Goal: Task Accomplishment & Management: Complete application form

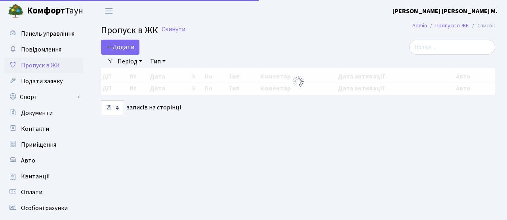
select select "25"
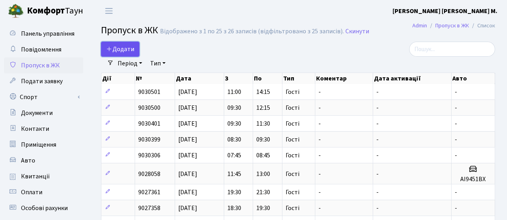
click at [122, 48] on span "Додати" at bounding box center [120, 49] width 28 height 9
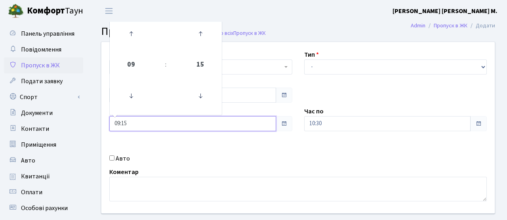
drag, startPoint x: 133, startPoint y: 122, endPoint x: 93, endPoint y: 122, distance: 39.6
click at [93, 122] on div "Квартира <b>КТ</b>&nbsp;&nbsp;&nbsp;&nbsp;7-353 <b>КТ</b>&nbsp;&nbsp;&nbsp;&nbs…" at bounding box center [298, 142] width 418 height 200
type input "14:00"
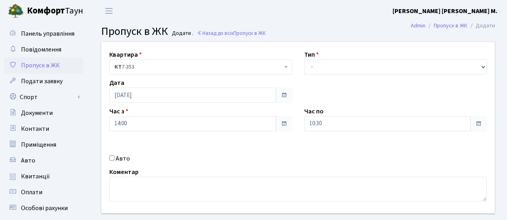
click at [197, 152] on div "Квартира <b>КТ</b>&nbsp;&nbsp;&nbsp;&nbsp;7-353 <b>КТ</b>&nbsp;&nbsp;&nbsp;&nbs…" at bounding box center [297, 127] width 405 height 171
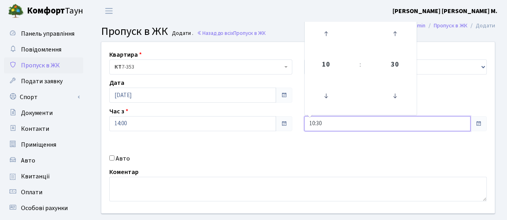
drag, startPoint x: 335, startPoint y: 122, endPoint x: 269, endPoint y: 119, distance: 65.8
click at [269, 119] on div "Квартира <b>КТ</b>&nbsp;&nbsp;&nbsp;&nbsp;7-353 <b>КТ</b>&nbsp;&nbsp;&nbsp;&nbs…" at bounding box center [297, 127] width 405 height 171
type input "16:00"
click at [289, 144] on div "Квартира <b>КТ</b>&nbsp;&nbsp;&nbsp;&nbsp;7-353 <b>КТ</b>&nbsp;&nbsp;&nbsp;&nbs…" at bounding box center [297, 127] width 405 height 171
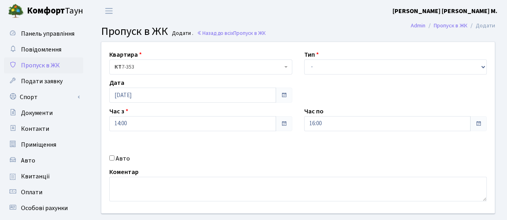
click at [332, 58] on div "Тип - Доставка Таксі Гості Сервіс" at bounding box center [395, 62] width 195 height 25
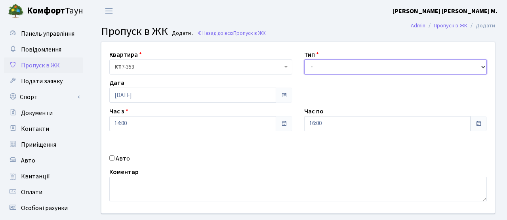
click at [320, 72] on select "- Доставка Таксі Гості Сервіс" at bounding box center [395, 66] width 183 height 15
select select "3"
click at [304, 59] on select "- Доставка Таксі Гості Сервіс" at bounding box center [395, 66] width 183 height 15
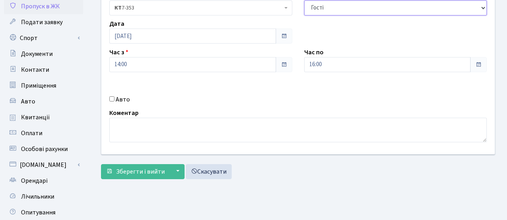
scroll to position [68, 0]
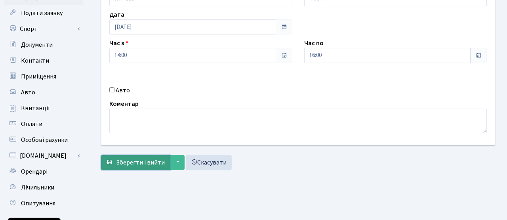
click at [151, 166] on span "Зберегти і вийти" at bounding box center [140, 162] width 49 height 9
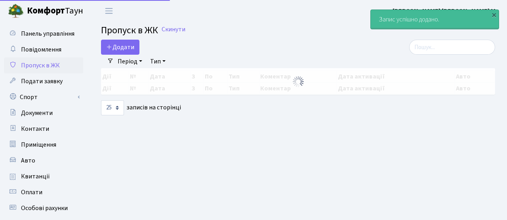
select select "25"
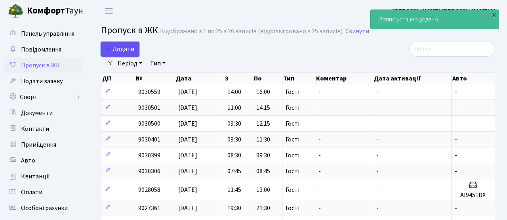
click at [121, 48] on span "Додати" at bounding box center [120, 49] width 28 height 9
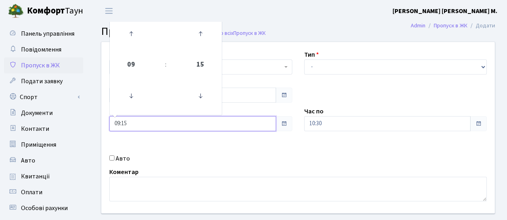
drag, startPoint x: 135, startPoint y: 125, endPoint x: 90, endPoint y: 122, distance: 45.3
click at [91, 122] on div "Квартира <b>КТ</b>&nbsp;&nbsp;&nbsp;&nbsp;7-353 <b>КТ</b>&nbsp;&nbsp;&nbsp;&nbs…" at bounding box center [298, 142] width 418 height 200
type input "16:00"
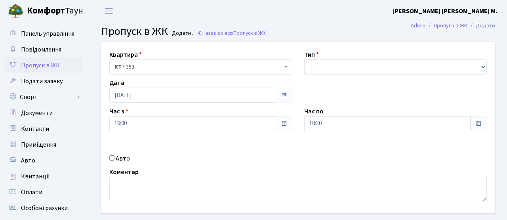
click at [275, 150] on div "Квартира <b>КТ</b>&nbsp;&nbsp;&nbsp;&nbsp;7-353 <b>КТ</b>&nbsp;&nbsp;&nbsp;&nbs…" at bounding box center [297, 127] width 405 height 171
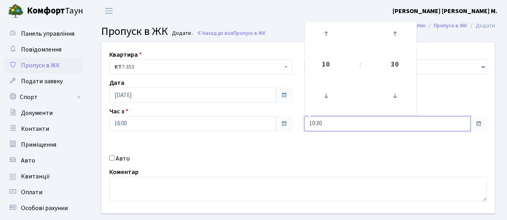
drag, startPoint x: 339, startPoint y: 119, endPoint x: 285, endPoint y: 115, distance: 54.0
click at [285, 115] on div "Квартира <b>КТ</b>&nbsp;&nbsp;&nbsp;&nbsp;7-353 <b>КТ</b>&nbsp;&nbsp;&nbsp;&nbs…" at bounding box center [297, 127] width 405 height 171
drag, startPoint x: 329, startPoint y: 119, endPoint x: 296, endPoint y: 117, distance: 32.9
click at [296, 117] on div "Квартира <b>КТ</b>&nbsp;&nbsp;&nbsp;&nbsp;7-353 <b>КТ</b>&nbsp;&nbsp;&nbsp;&nbs…" at bounding box center [297, 127] width 405 height 171
drag, startPoint x: 322, startPoint y: 129, endPoint x: 297, endPoint y: 120, distance: 26.9
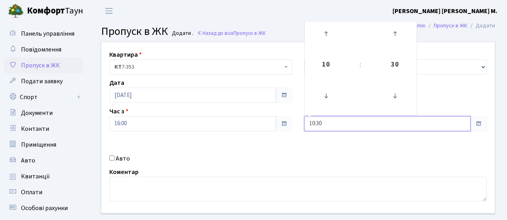
click at [297, 120] on div "Квартира <b>КТ</b>&nbsp;&nbsp;&nbsp;&nbsp;7-353 <b>КТ</b>&nbsp;&nbsp;&nbsp;&nbs…" at bounding box center [297, 127] width 405 height 171
type input "18:00"
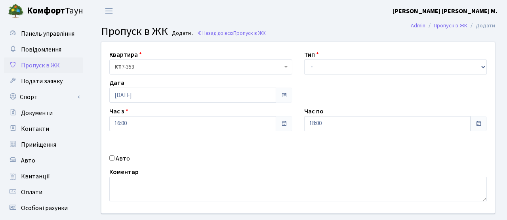
click at [315, 168] on div "Коментар" at bounding box center [297, 184] width 389 height 34
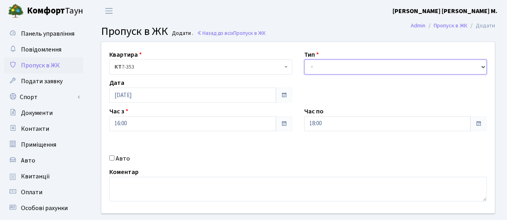
click at [329, 67] on select "- Доставка Таксі Гості Сервіс" at bounding box center [395, 66] width 183 height 15
select select "3"
click at [304, 59] on select "- Доставка Таксі Гості Сервіс" at bounding box center [395, 66] width 183 height 15
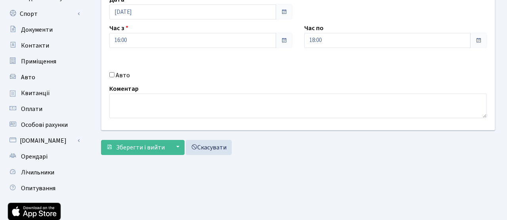
scroll to position [100, 0]
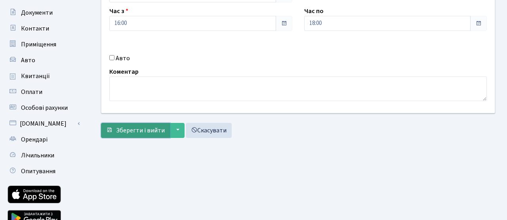
click at [152, 123] on button "Зберегти і вийти" at bounding box center [135, 130] width 69 height 15
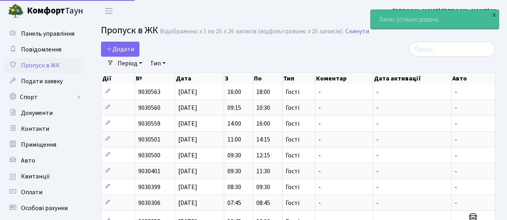
select select "25"
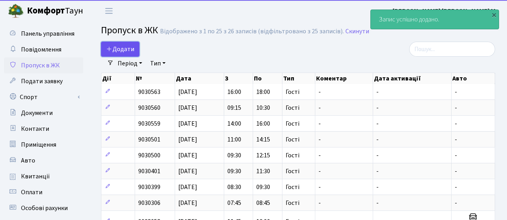
click at [131, 50] on span "Додати" at bounding box center [120, 49] width 28 height 9
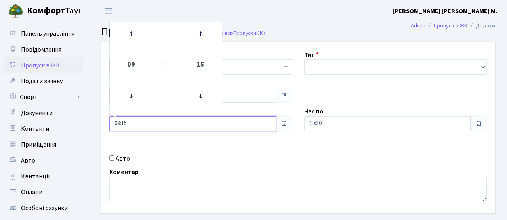
drag, startPoint x: 134, startPoint y: 122, endPoint x: 99, endPoint y: 116, distance: 35.3
click at [100, 118] on div "Квартира <b>КТ</b>&nbsp;&nbsp;&nbsp;&nbsp;7-353 <b>КТ</b>&nbsp;&nbsp;&nbsp;&nbs…" at bounding box center [297, 127] width 405 height 171
type input "18:00"
click at [225, 144] on div "Квартира <b>КТ</b>&nbsp;&nbsp;&nbsp;&nbsp;7-353 <b>КТ</b>&nbsp;&nbsp;&nbsp;&nbs…" at bounding box center [297, 127] width 405 height 171
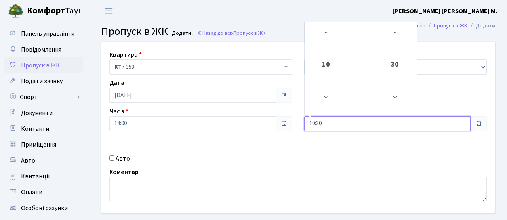
drag, startPoint x: 336, startPoint y: 123, endPoint x: 268, endPoint y: 120, distance: 67.8
click at [268, 120] on div "Квартира <b>КТ</b>&nbsp;&nbsp;&nbsp;&nbsp;7-353 <b>КТ</b>&nbsp;&nbsp;&nbsp;&nbs…" at bounding box center [297, 127] width 405 height 171
type input "20:00"
click at [272, 168] on div "Коментар" at bounding box center [297, 184] width 389 height 34
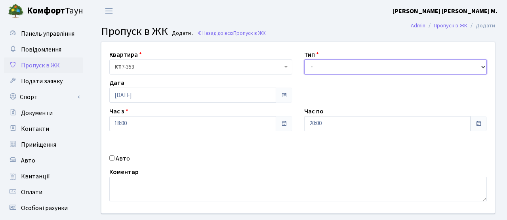
click at [337, 67] on select "- Доставка Таксі Гості Сервіс" at bounding box center [395, 66] width 183 height 15
select select "3"
click at [304, 59] on select "- Доставка Таксі Гості Сервіс" at bounding box center [395, 66] width 183 height 15
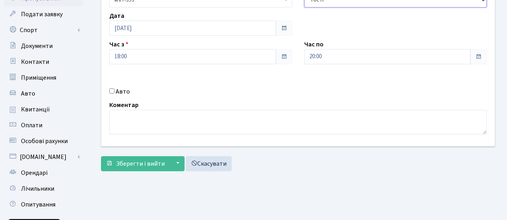
scroll to position [68, 0]
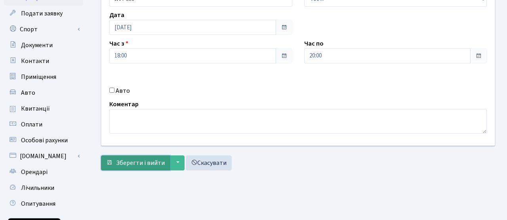
click at [134, 163] on span "Зберегти і вийти" at bounding box center [140, 162] width 49 height 9
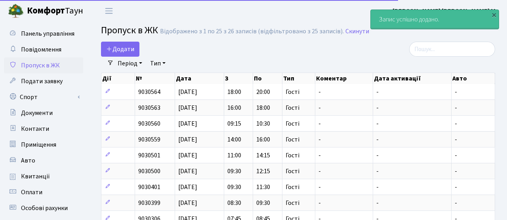
select select "25"
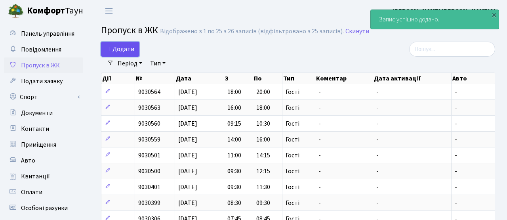
click at [118, 48] on span "Додати" at bounding box center [120, 49] width 28 height 9
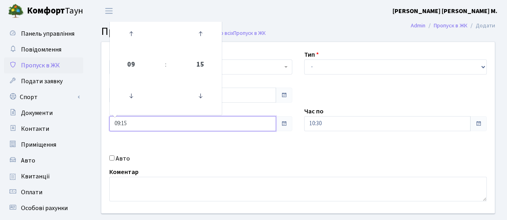
click at [128, 116] on input "09:15" at bounding box center [192, 123] width 167 height 15
drag, startPoint x: 134, startPoint y: 126, endPoint x: 86, endPoint y: 119, distance: 48.9
click at [86, 119] on div "Панель управління Повідомлення Пропуск в ЖК Подати заявку Спорт Бронювання Скар…" at bounding box center [253, 179] width 507 height 315
type input "20:00"
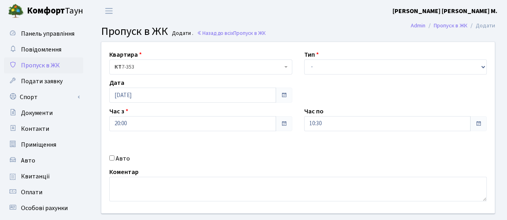
click at [217, 144] on div "Квартира <b>КТ</b>&nbsp;&nbsp;&nbsp;&nbsp;7-353 <b>КТ</b>&nbsp;&nbsp;&nbsp;&nbs…" at bounding box center [297, 127] width 405 height 171
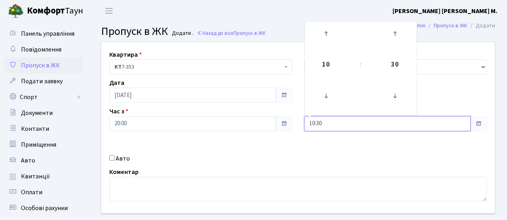
drag, startPoint x: 327, startPoint y: 125, endPoint x: 297, endPoint y: 126, distance: 30.1
click at [298, 126] on div "Час по 10:30 10 : 30 00 01 02 03 04 05 06 07 08 09 10 11 12 13 14 15 16 17 18 1…" at bounding box center [395, 118] width 195 height 25
type input "22:00"
click at [291, 150] on div "Квартира <b>КТ</b>&nbsp;&nbsp;&nbsp;&nbsp;7-353 <b>КТ</b>&nbsp;&nbsp;&nbsp;&nbs…" at bounding box center [297, 127] width 405 height 171
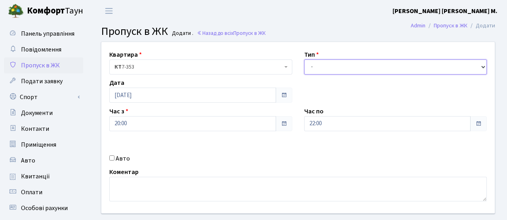
click at [312, 62] on select "- Доставка Таксі Гості Сервіс" at bounding box center [395, 66] width 183 height 15
select select "3"
click at [304, 59] on select "- Доставка Таксі Гості Сервіс" at bounding box center [395, 66] width 183 height 15
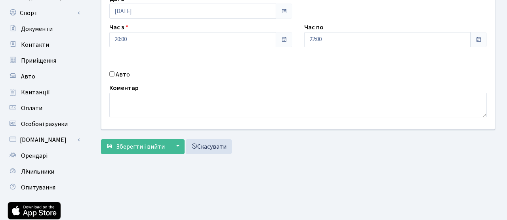
scroll to position [103, 0]
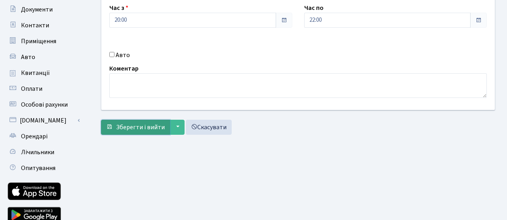
click at [152, 129] on span "Зберегти і вийти" at bounding box center [140, 127] width 49 height 9
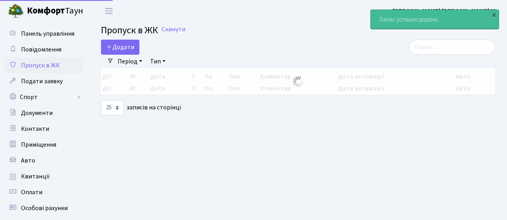
select select "25"
